Goal: Navigation & Orientation: Find specific page/section

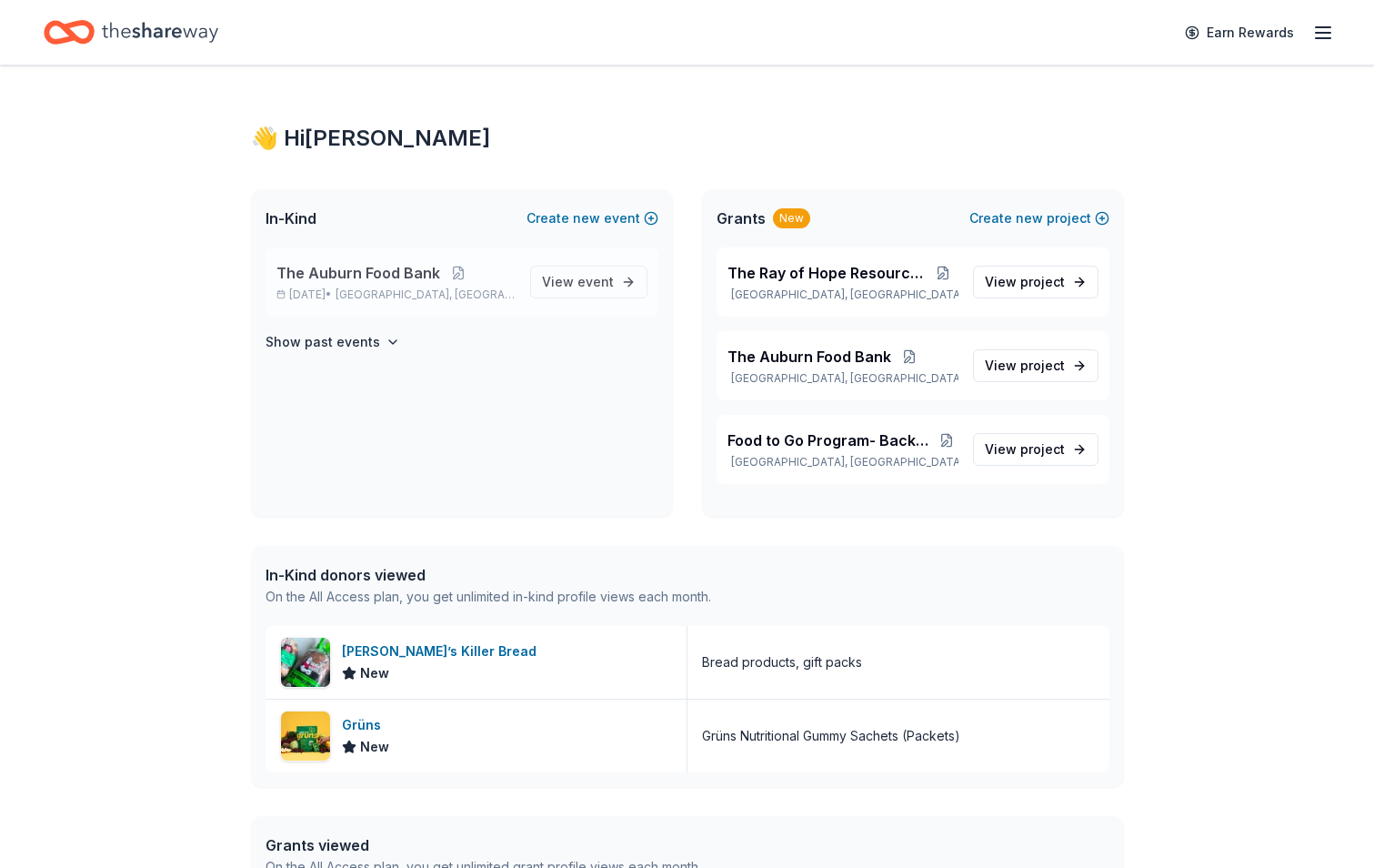
click at [410, 292] on span "[GEOGRAPHIC_DATA], [GEOGRAPHIC_DATA]" at bounding box center [425, 295] width 179 height 15
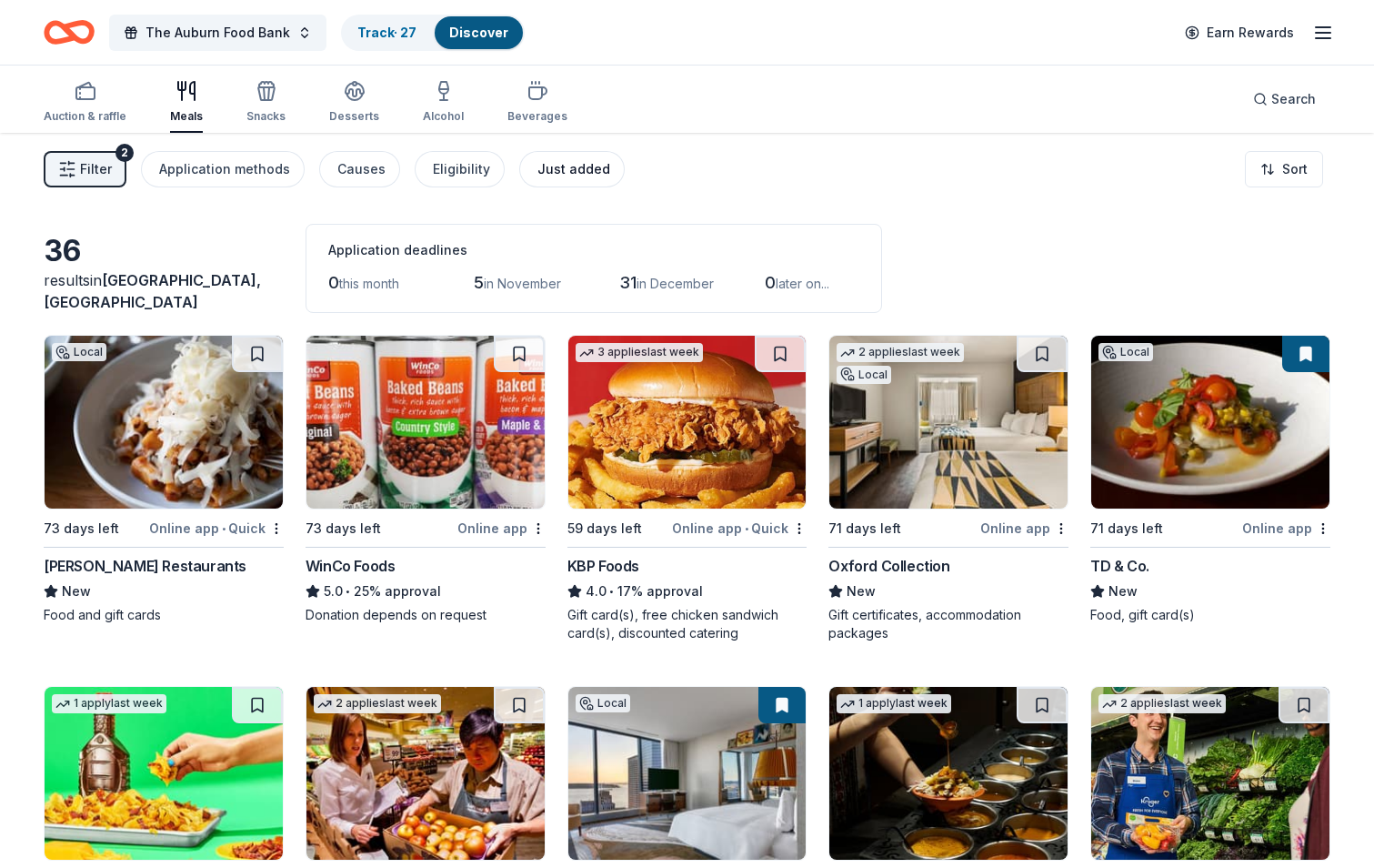
click at [572, 171] on div "Just added" at bounding box center [573, 169] width 72 height 22
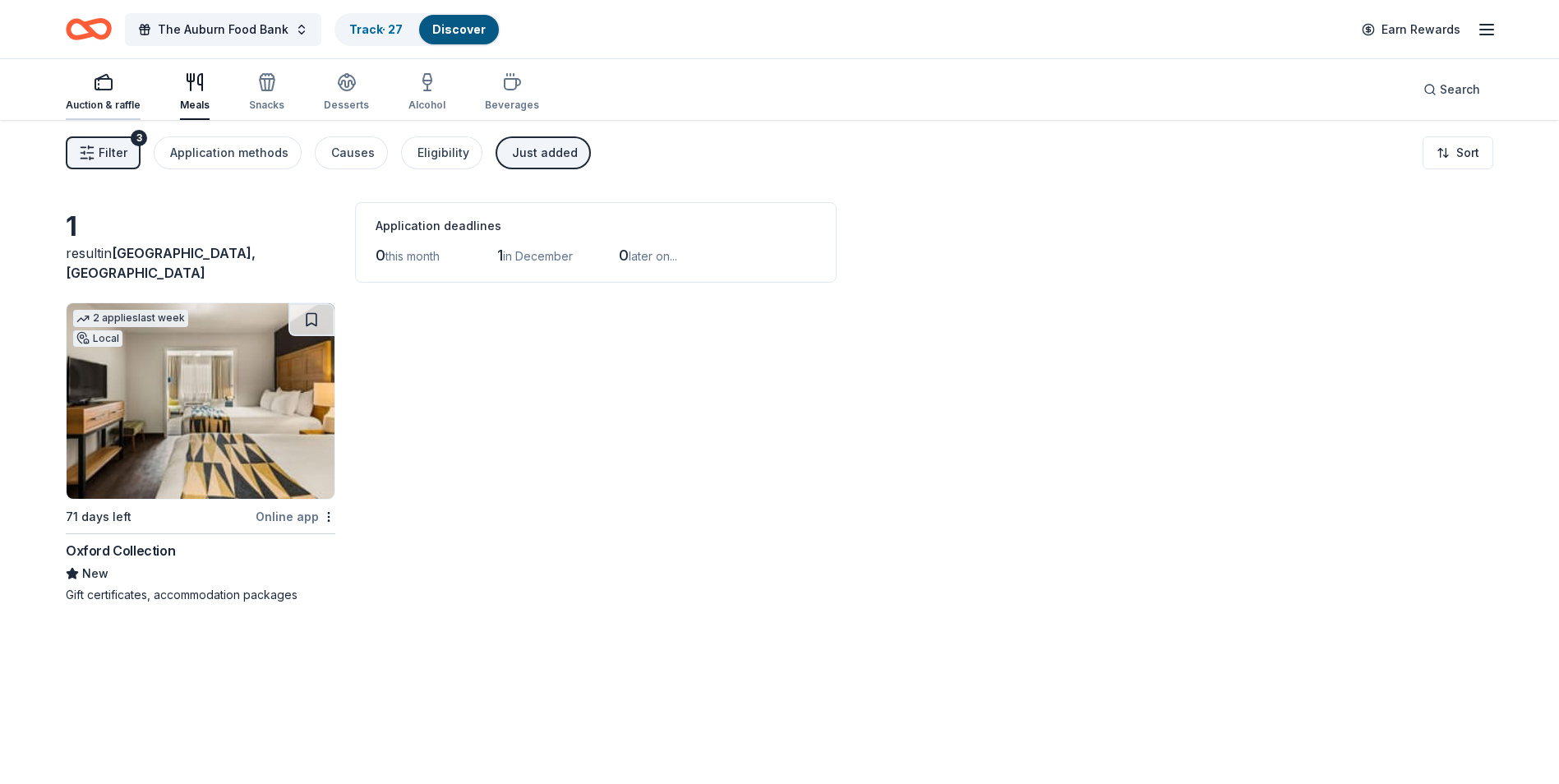
click at [118, 93] on div "Auction & raffle" at bounding box center [103, 92] width 75 height 40
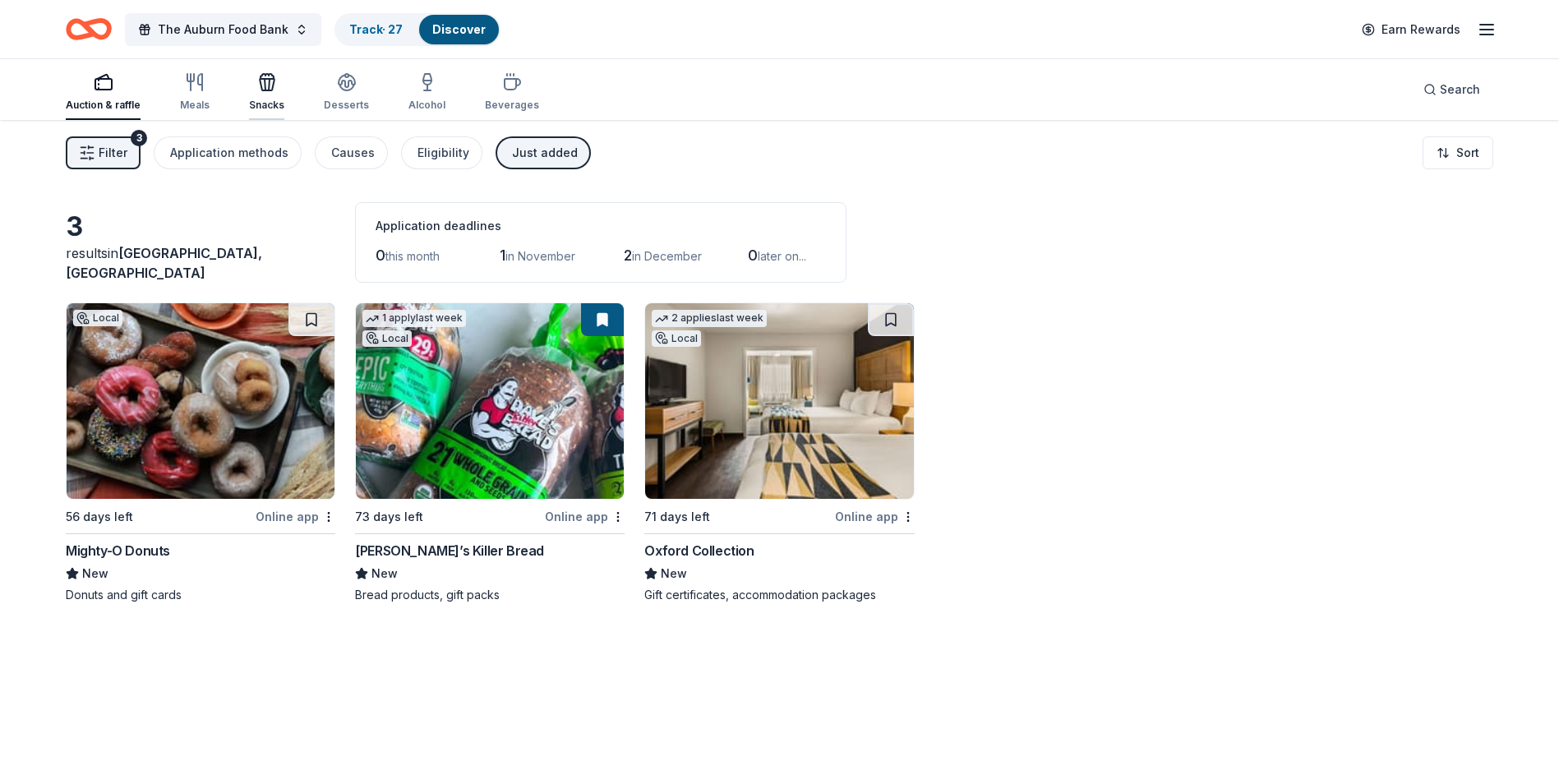
click at [271, 86] on icon "button" at bounding box center [267, 84] width 15 height 11
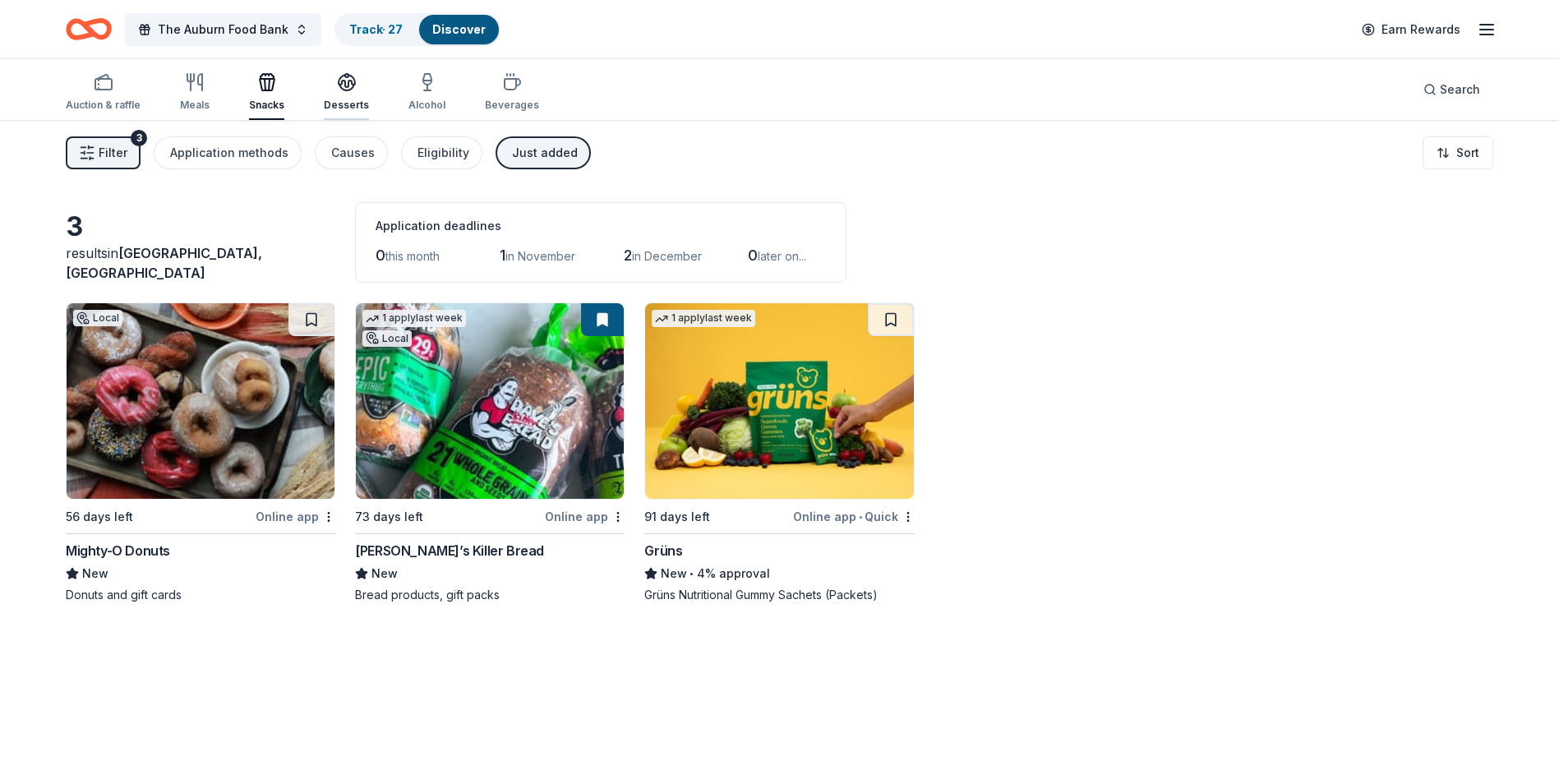
click at [351, 96] on div "Desserts" at bounding box center [346, 92] width 45 height 40
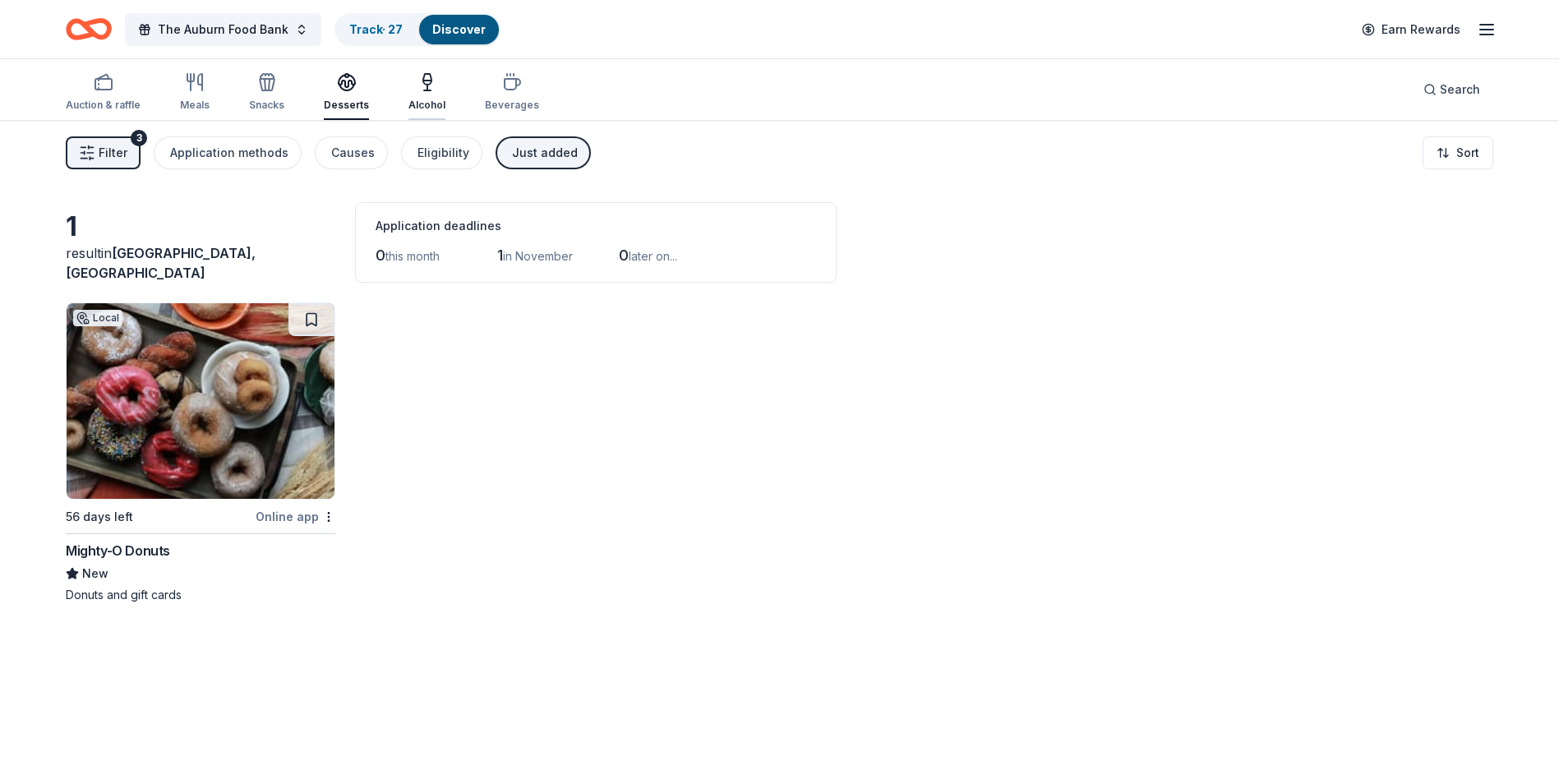
click at [417, 101] on div "Alcohol" at bounding box center [427, 105] width 37 height 13
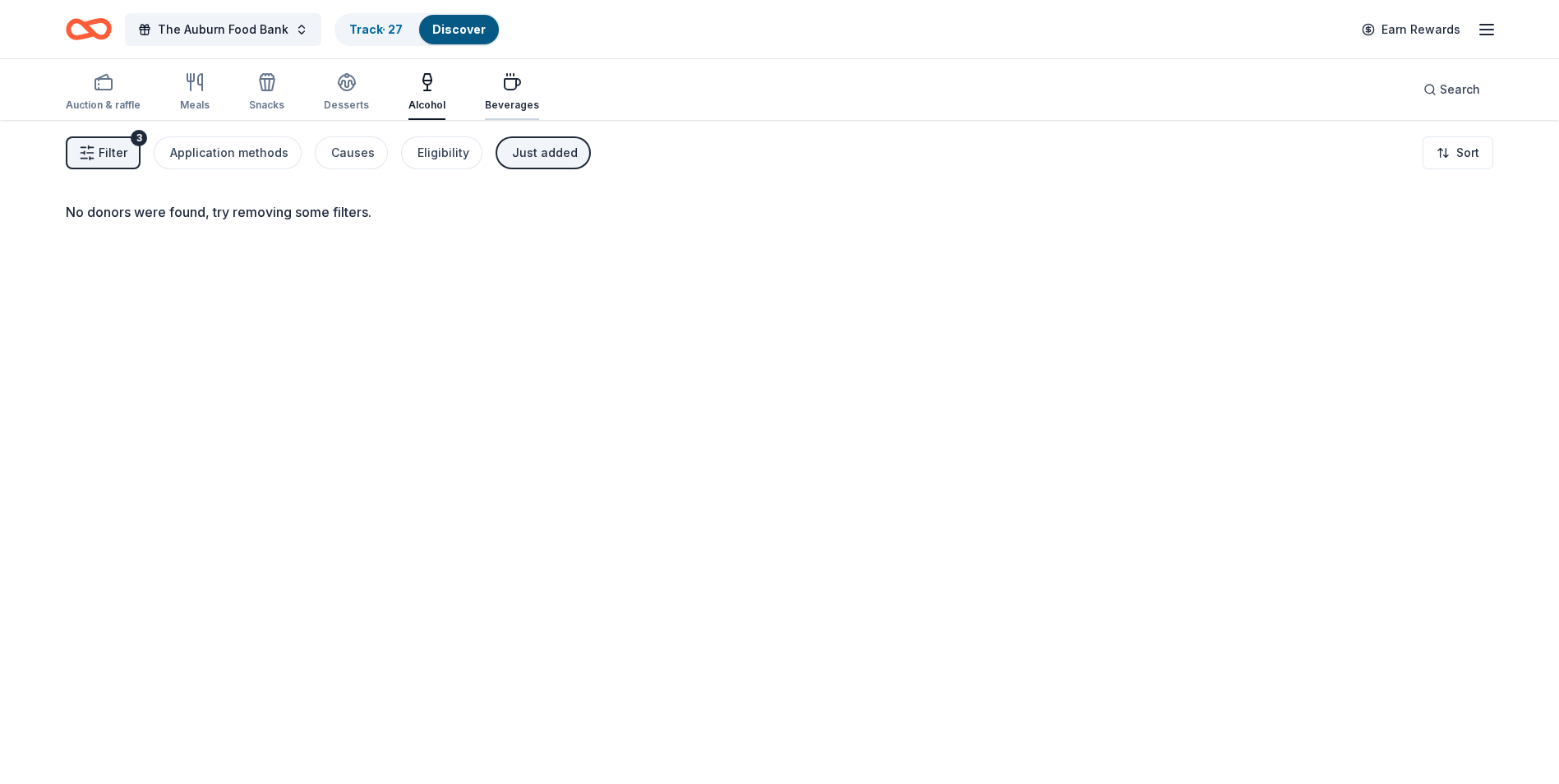
click at [512, 84] on icon "button" at bounding box center [513, 84] width 16 height 11
